Goal: Task Accomplishment & Management: Complete application form

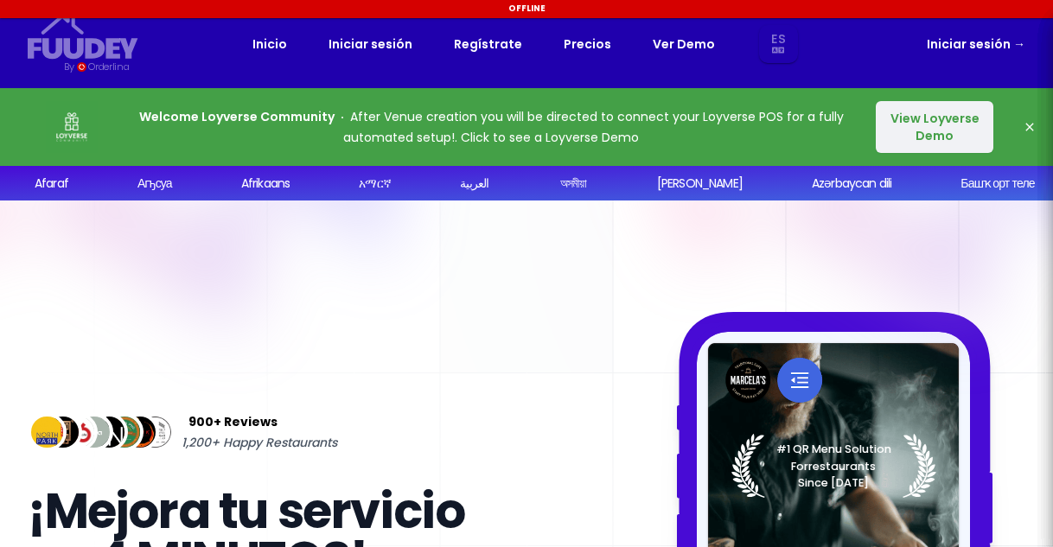
select select "es"
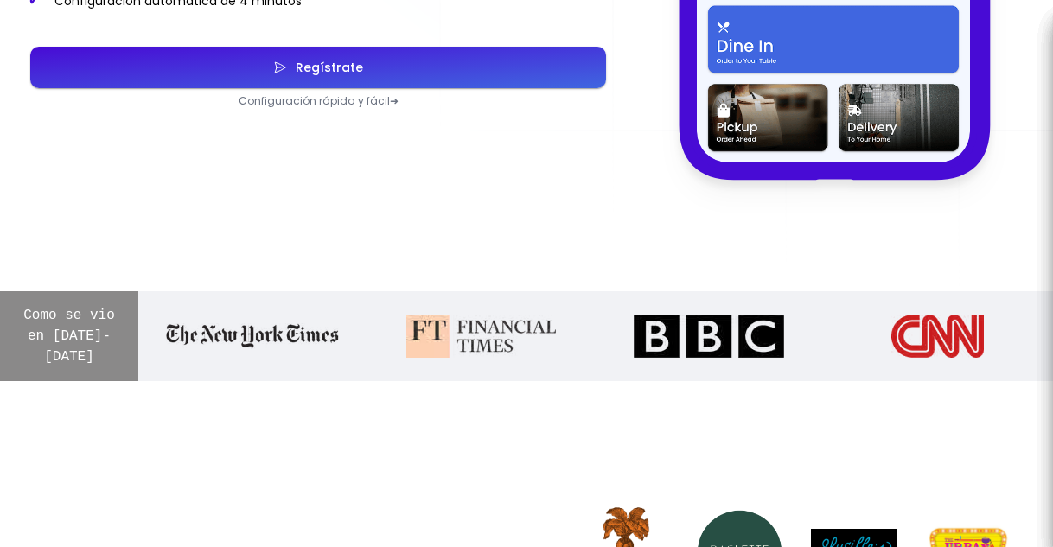
scroll to position [605, 0]
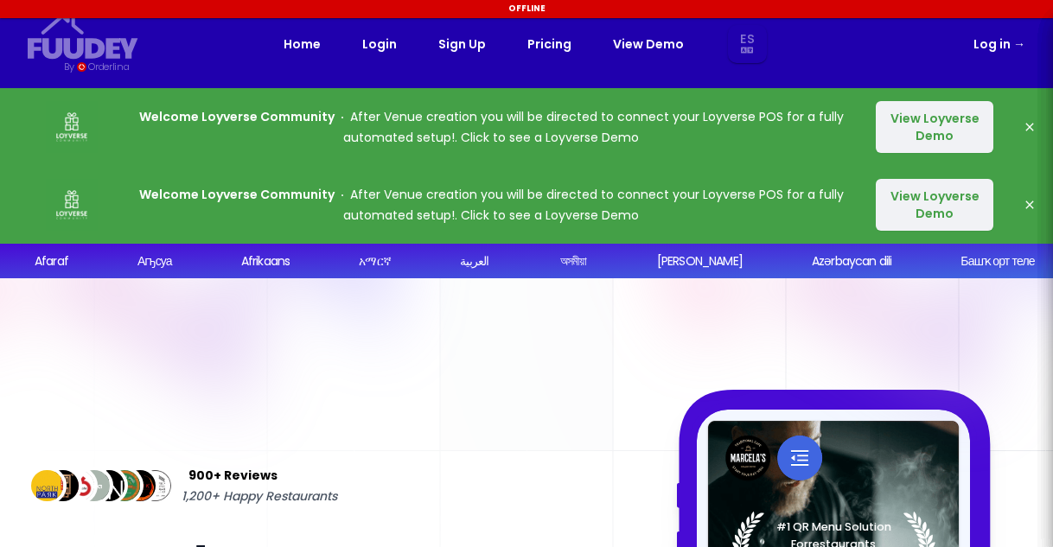
select select "es"
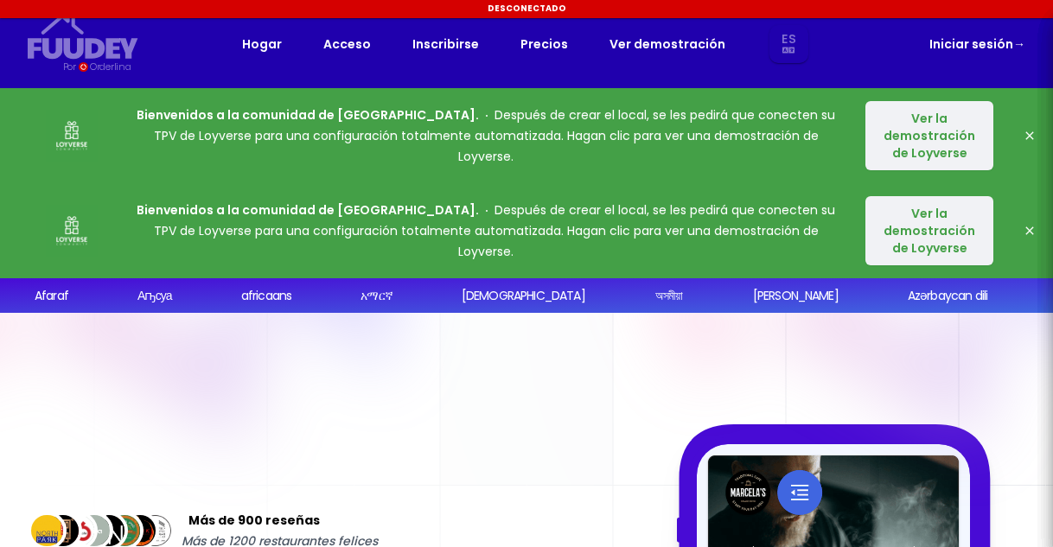
select select "es"
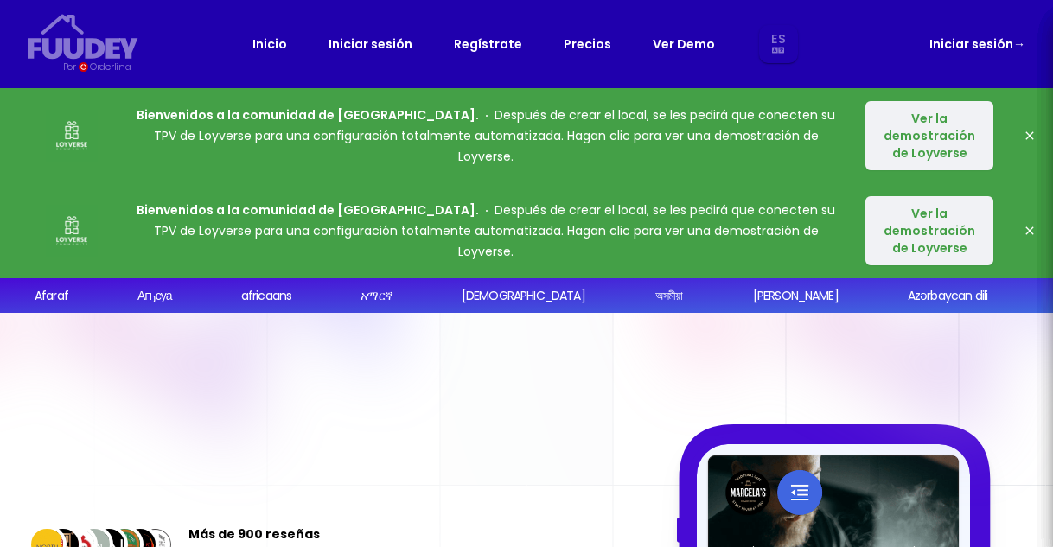
select select "es"
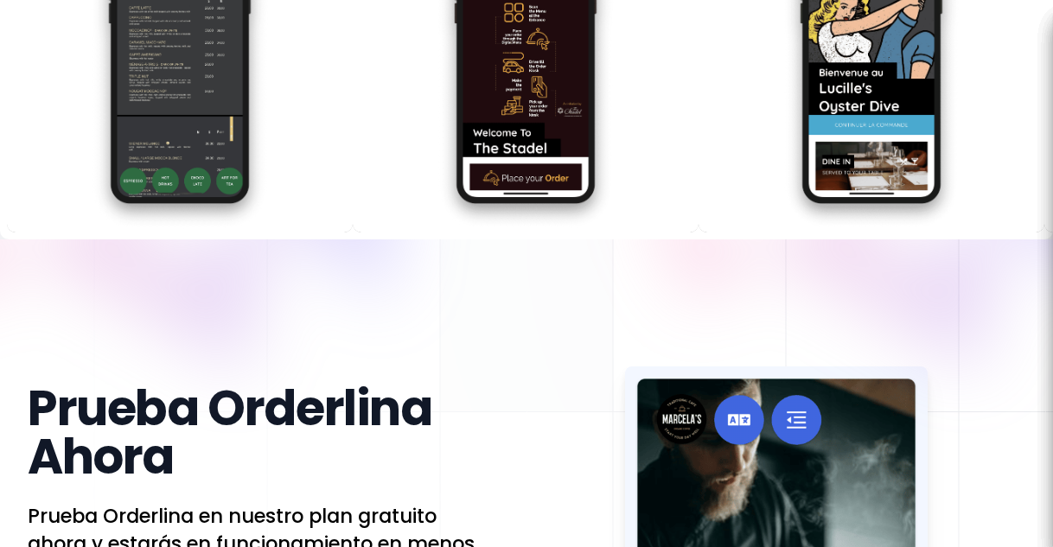
scroll to position [3372, 0]
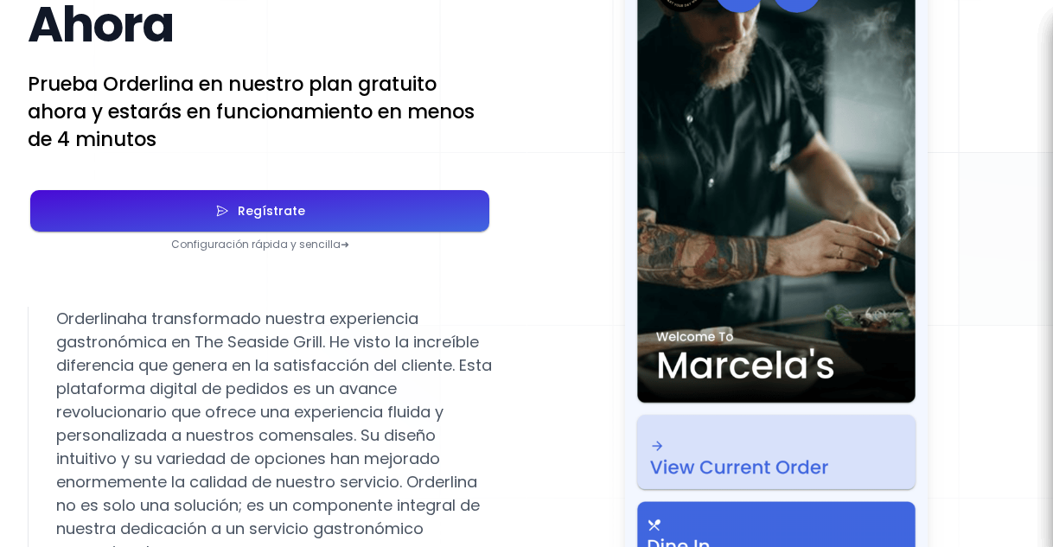
click at [397, 190] on button "Regístrate" at bounding box center [259, 211] width 459 height 42
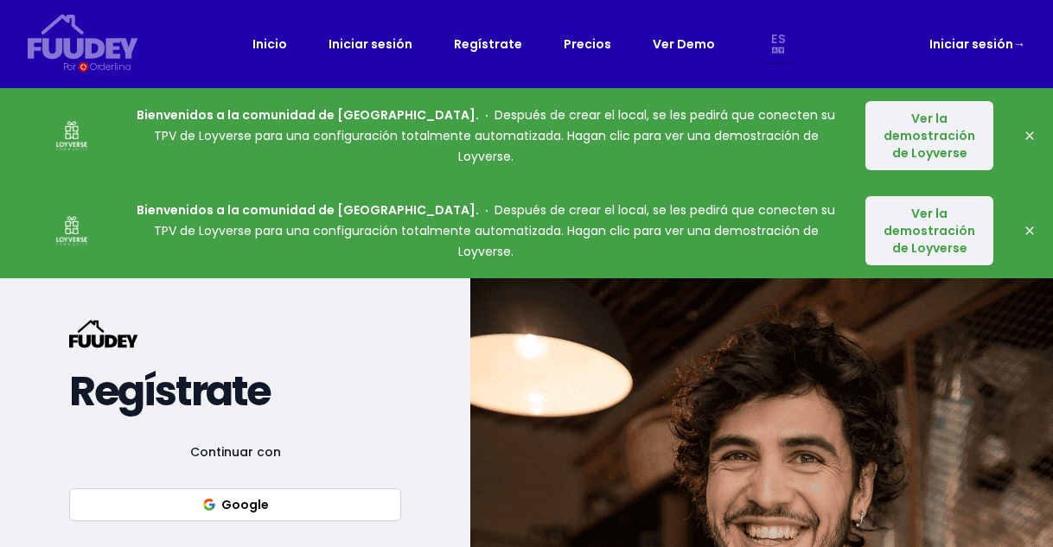
select select "es"
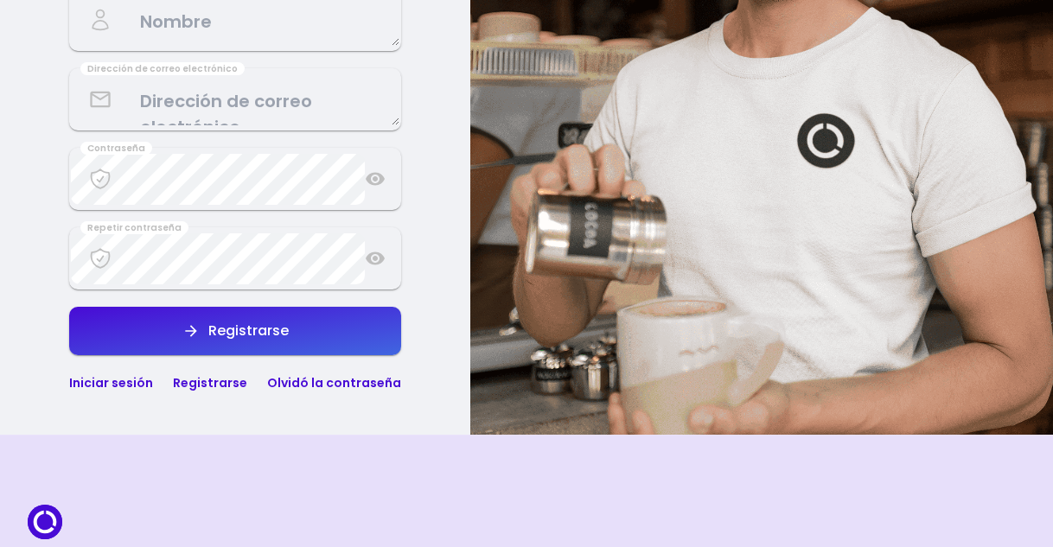
scroll to position [259, 0]
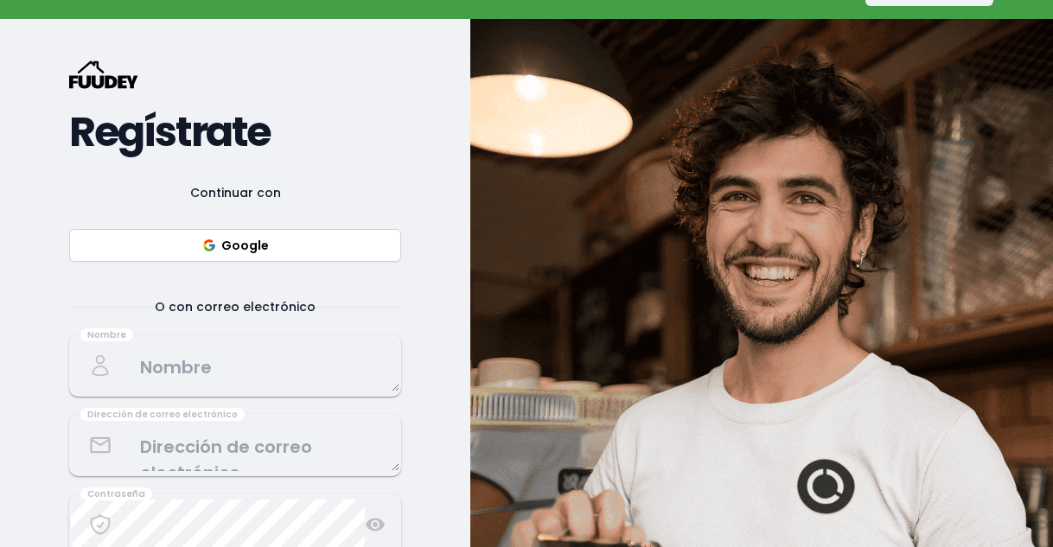
click at [308, 252] on button "Google" at bounding box center [235, 245] width 332 height 33
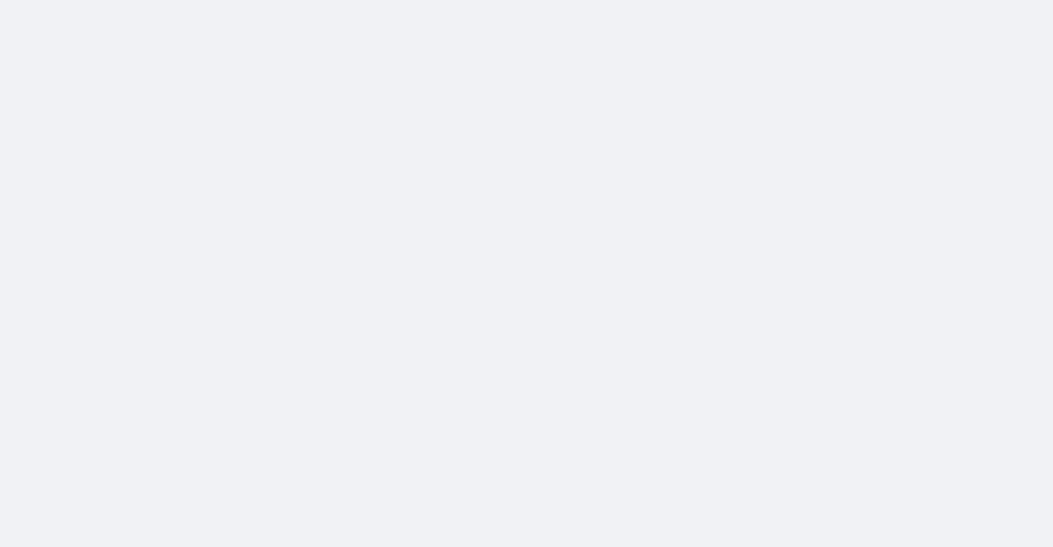
click at [386, 148] on div at bounding box center [526, 273] width 1053 height 547
